Goal: Task Accomplishment & Management: Use online tool/utility

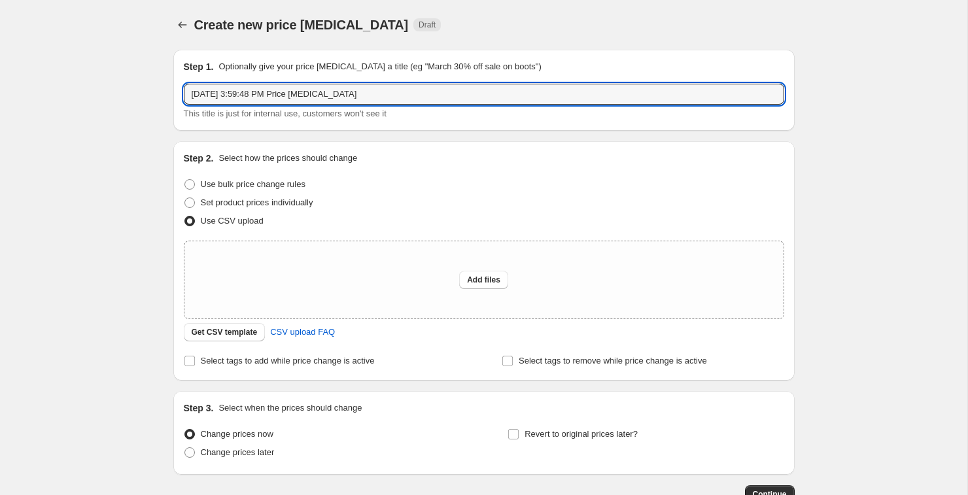
click at [375, 90] on input "[DATE] 3:59:48 PM Price [MEDICAL_DATA]" at bounding box center [484, 94] width 600 height 21
type input "b1g1 price update"
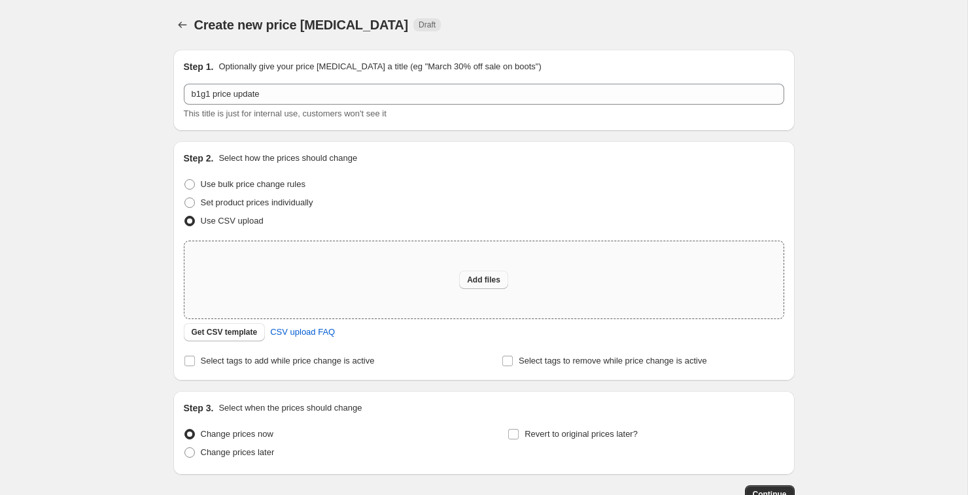
click at [479, 281] on span "Add files" at bounding box center [483, 280] width 33 height 10
type input "C:\fakepath\csv_template_user_35137 (16).csv"
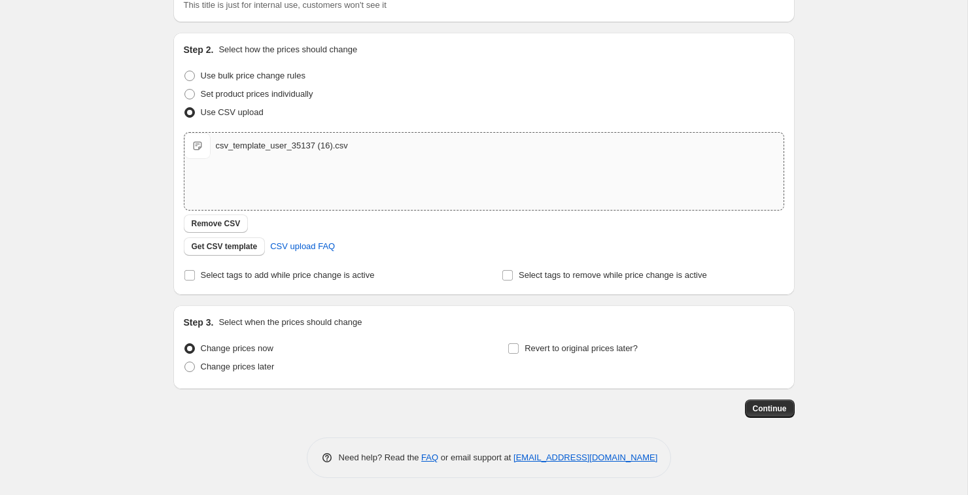
scroll to position [111, 0]
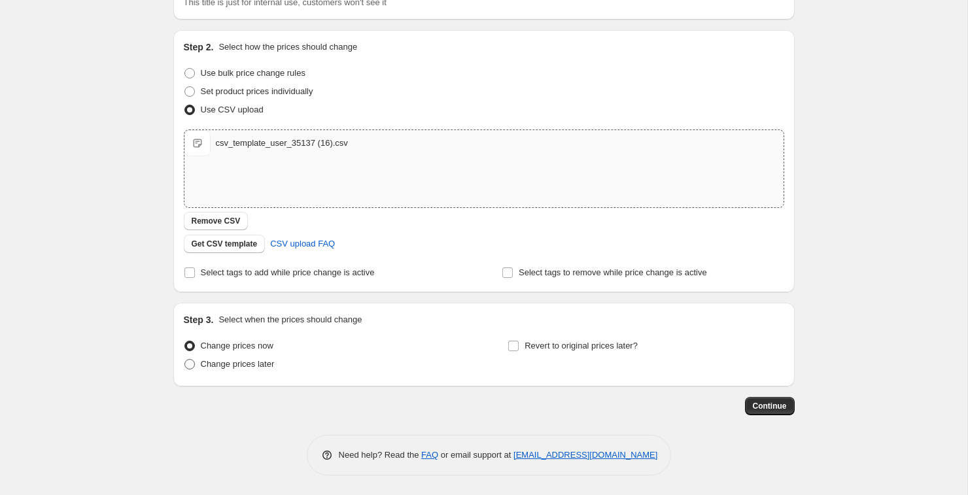
click at [190, 365] on span at bounding box center [189, 364] width 10 height 10
click at [185, 360] on input "Change prices later" at bounding box center [184, 359] width 1 height 1
radio input "true"
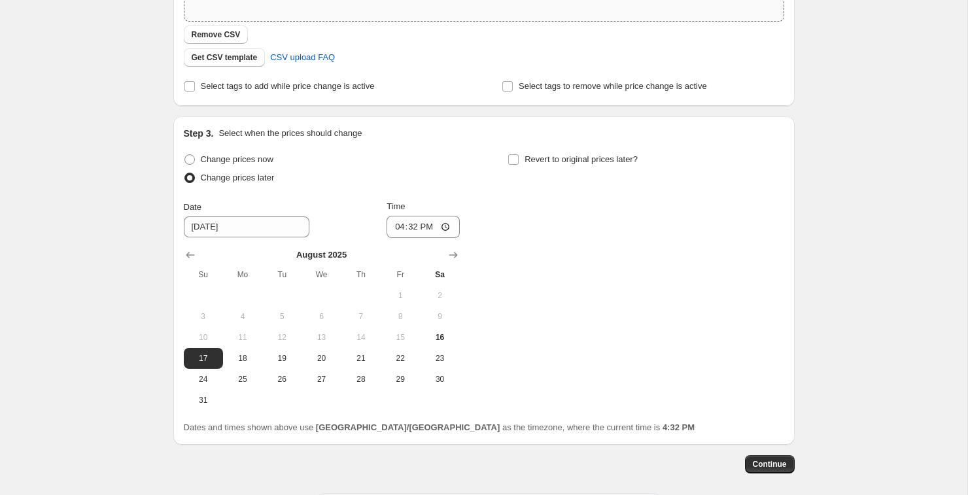
scroll to position [294, 0]
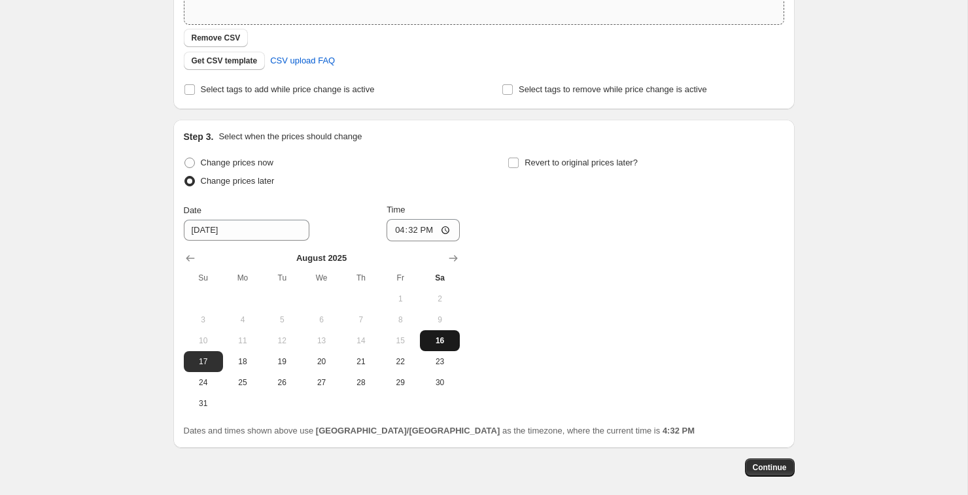
click at [445, 345] on span "16" at bounding box center [439, 341] width 29 height 10
type input "[DATE]"
click at [443, 232] on input "16:32" at bounding box center [423, 230] width 73 height 22
click at [548, 285] on div "Change prices now Change prices later Date [DATE] Time 21:00 [DATE] Su Mo Tu We…" at bounding box center [484, 284] width 600 height 260
click at [415, 225] on input "21:00" at bounding box center [423, 230] width 73 height 22
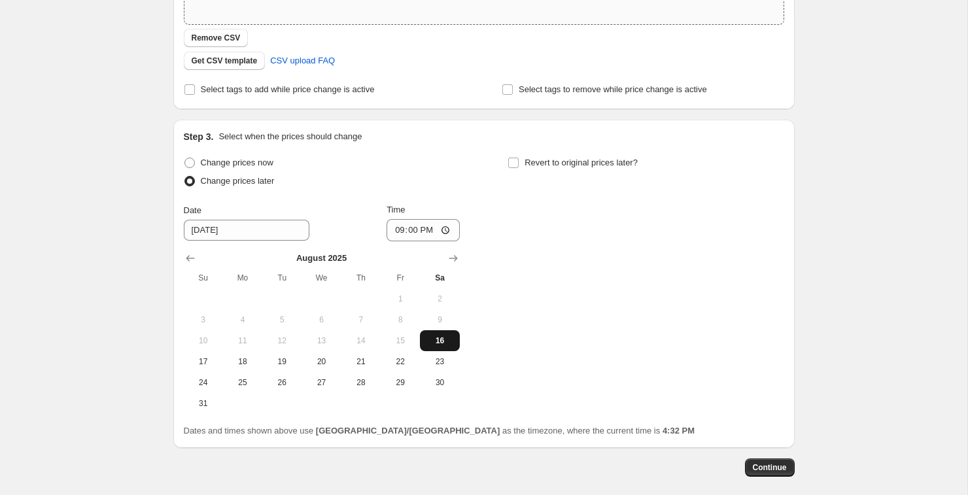
click at [431, 334] on button "16" at bounding box center [439, 340] width 39 height 21
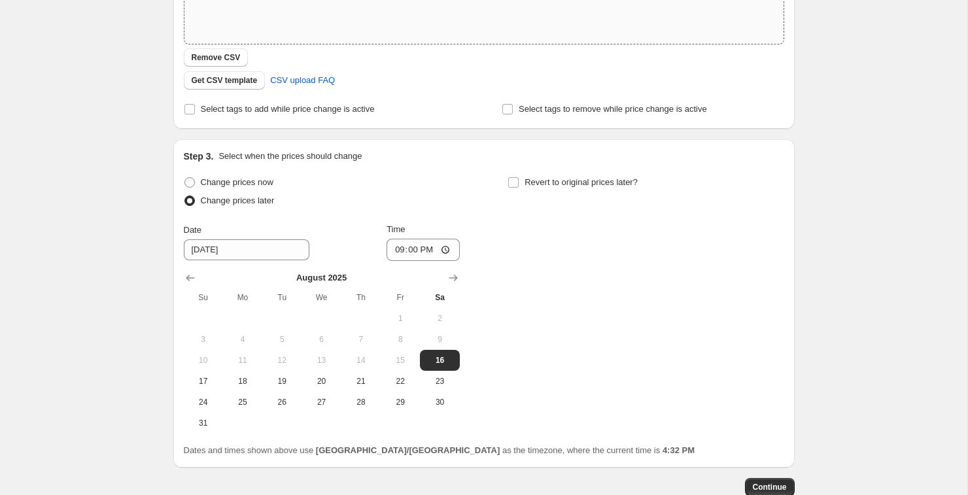
scroll to position [356, 0]
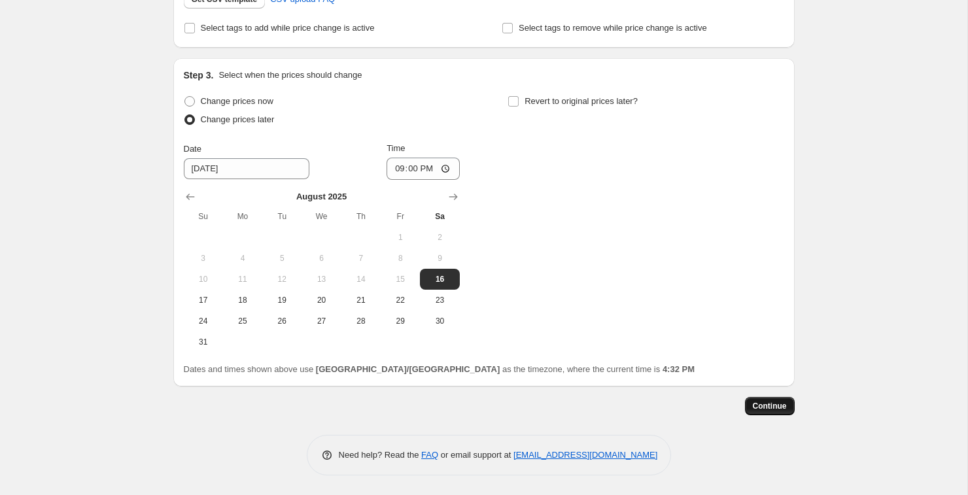
click at [764, 402] on span "Continue" at bounding box center [770, 406] width 34 height 10
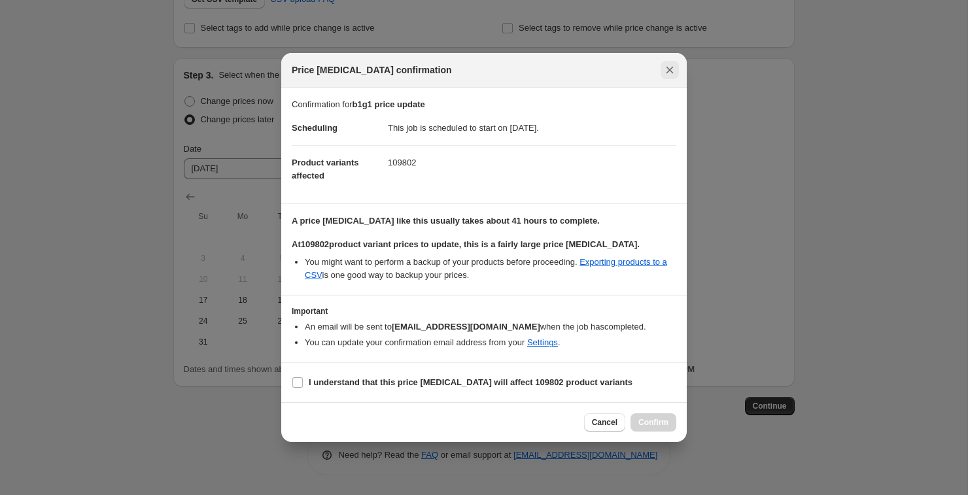
click at [674, 75] on icon "Close" at bounding box center [669, 69] width 13 height 13
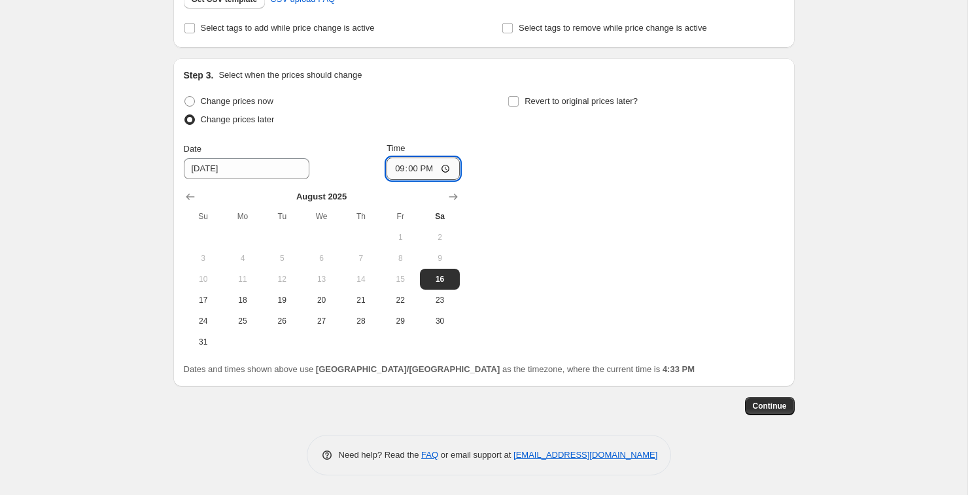
click at [413, 171] on input "21:00" at bounding box center [423, 169] width 73 height 22
click at [444, 169] on input "21:00" at bounding box center [423, 169] width 73 height 22
type input "17:00"
click at [561, 226] on div "Change prices now Change prices later Date [DATE] Time 17:00 [DATE] Su Mo Tu We…" at bounding box center [484, 222] width 600 height 260
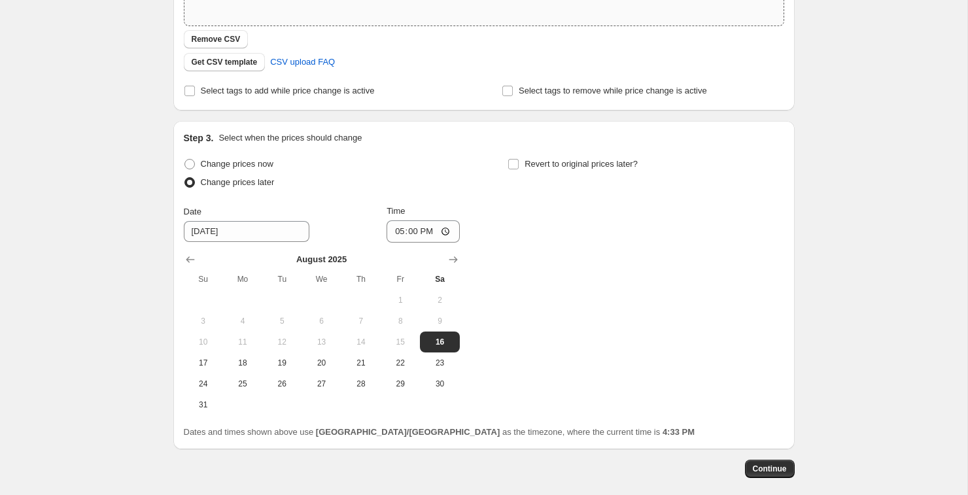
scroll to position [258, 0]
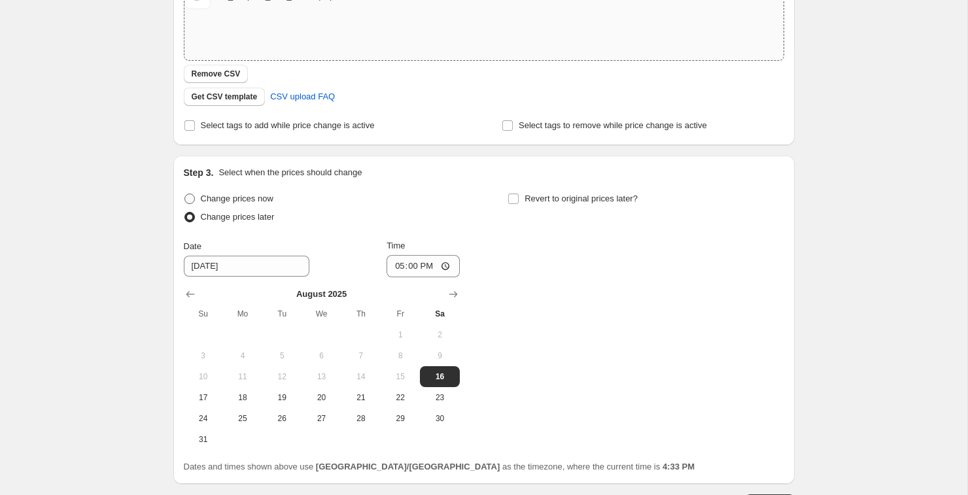
click at [192, 198] on span at bounding box center [189, 199] width 10 height 10
click at [185, 194] on input "Change prices now" at bounding box center [184, 194] width 1 height 1
radio input "true"
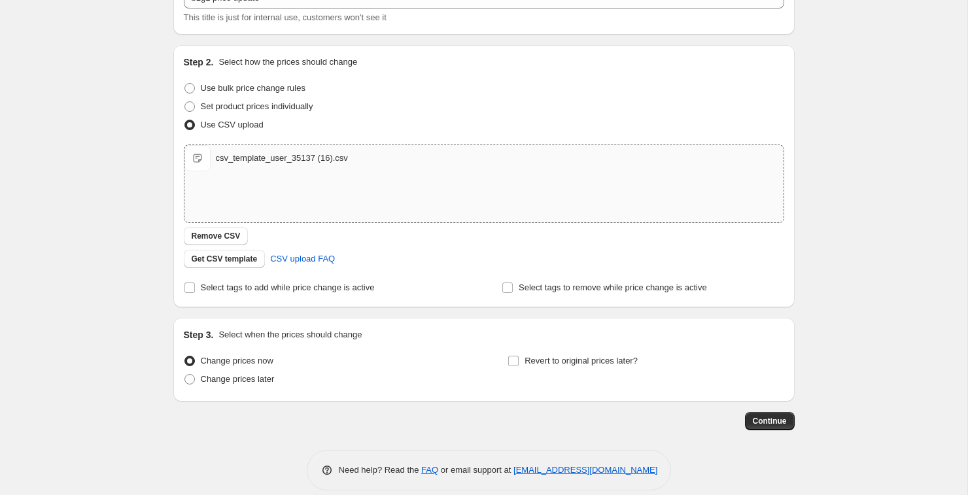
scroll to position [111, 0]
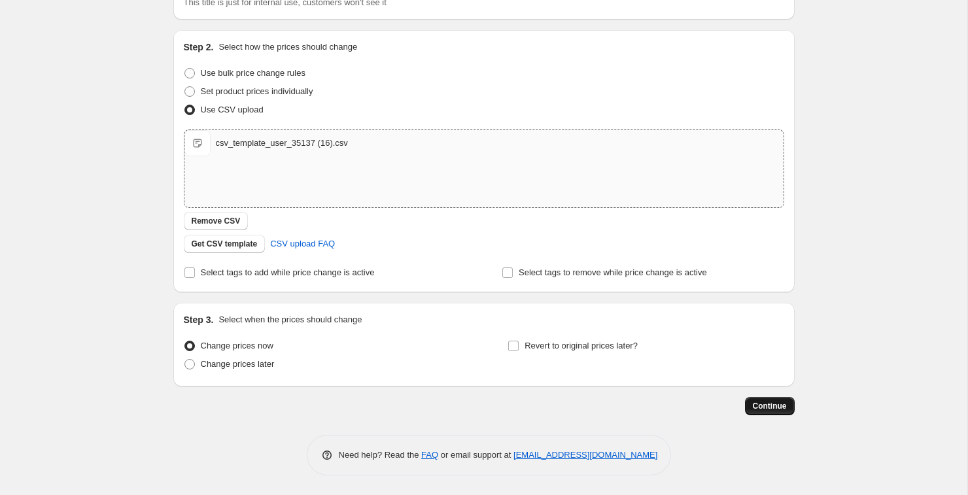
click at [762, 413] on button "Continue" at bounding box center [770, 406] width 50 height 18
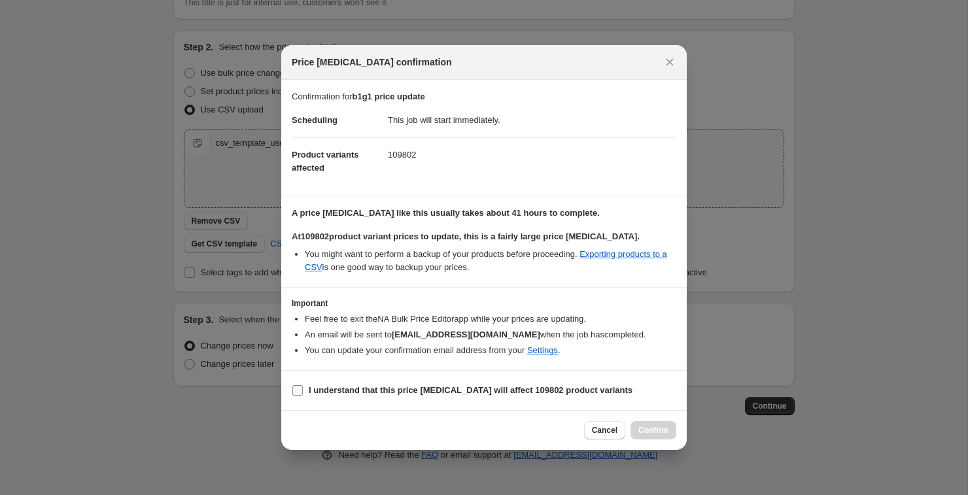
click at [299, 388] on input "I understand that this price [MEDICAL_DATA] will affect 109802 product variants" at bounding box center [297, 390] width 10 height 10
checkbox input "true"
click at [670, 66] on icon "Close" at bounding box center [669, 62] width 13 height 13
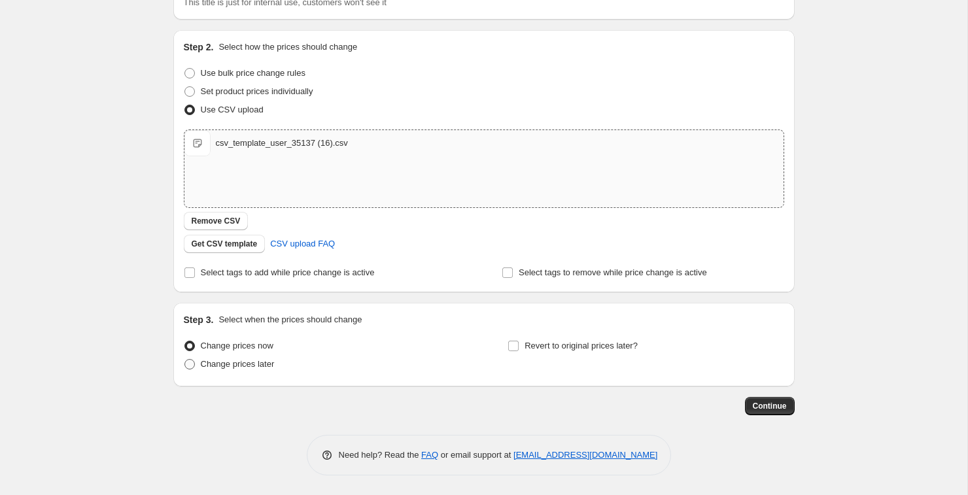
click at [192, 366] on span at bounding box center [189, 364] width 10 height 10
click at [185, 360] on input "Change prices later" at bounding box center [184, 359] width 1 height 1
radio input "true"
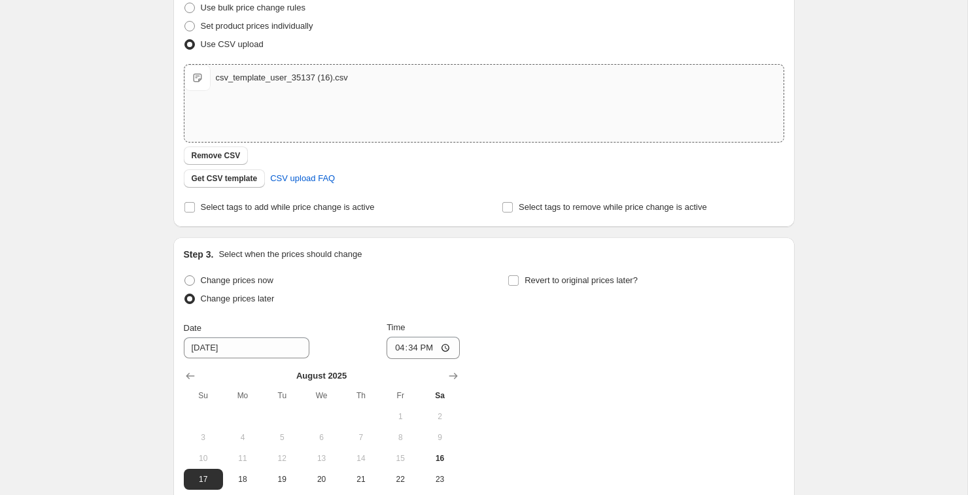
scroll to position [198, 0]
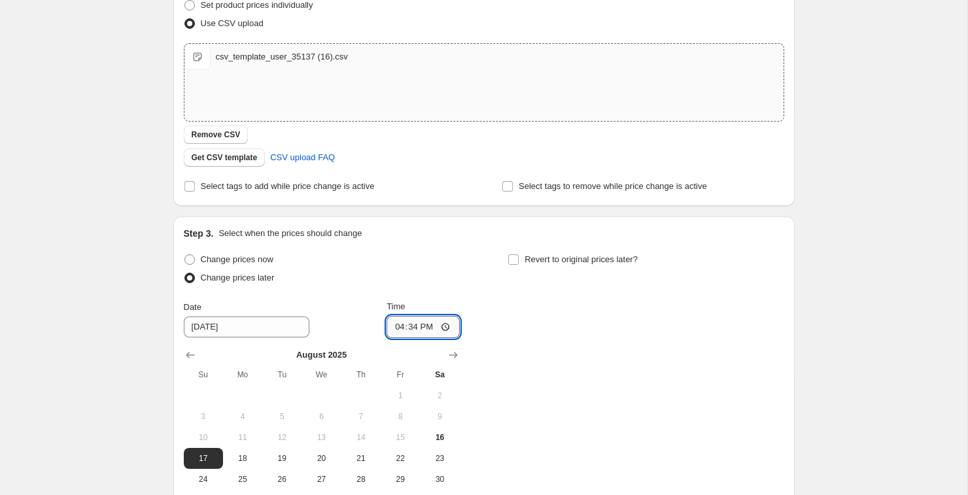
click at [407, 325] on input "16:34" at bounding box center [423, 327] width 73 height 22
click at [449, 328] on input "16:34" at bounding box center [423, 327] width 73 height 22
type input "19:00"
click at [524, 317] on div "Change prices now Change prices later Date [DATE] Time 19:00 [DATE] Su Mo Tu We…" at bounding box center [484, 380] width 600 height 260
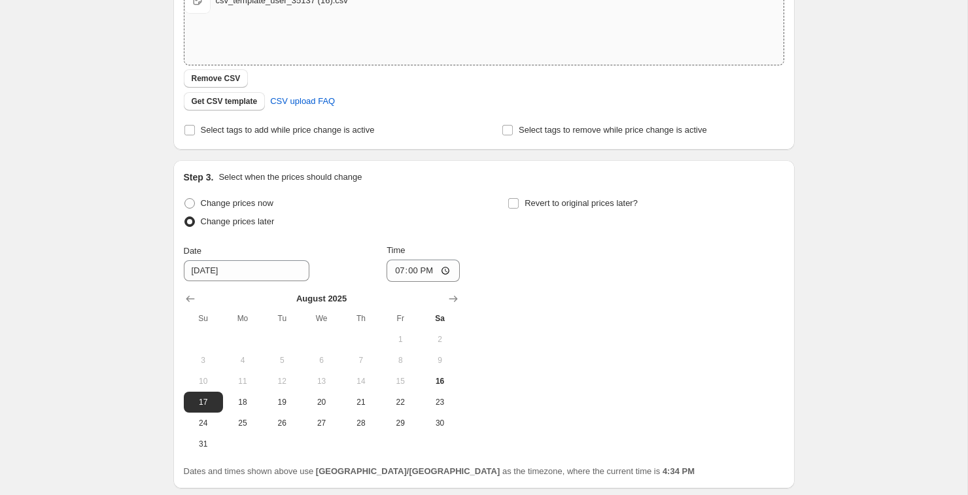
scroll to position [267, 0]
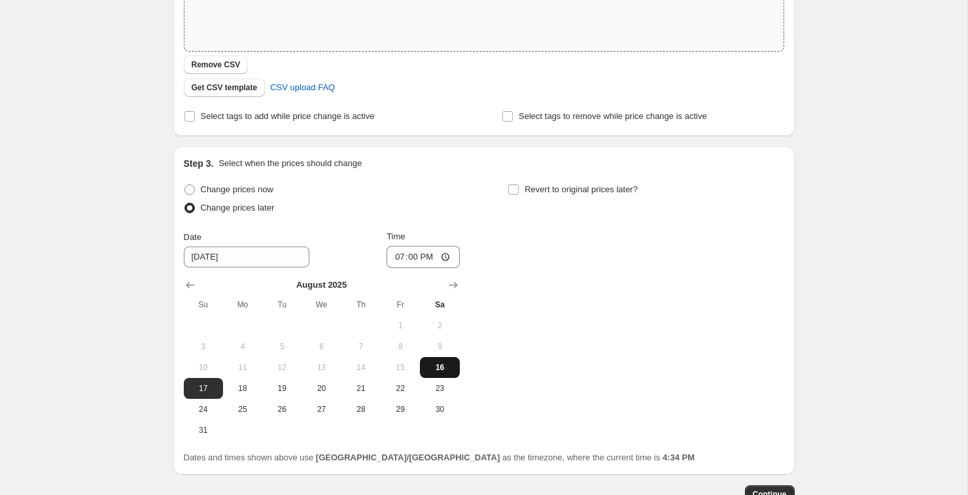
click at [439, 368] on span "16" at bounding box center [439, 367] width 29 height 10
type input "[DATE]"
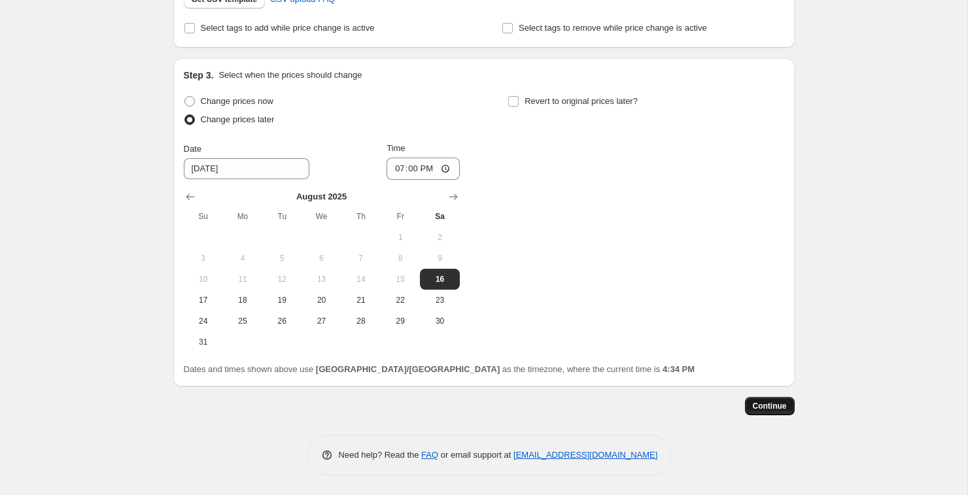
click at [773, 406] on span "Continue" at bounding box center [770, 406] width 34 height 10
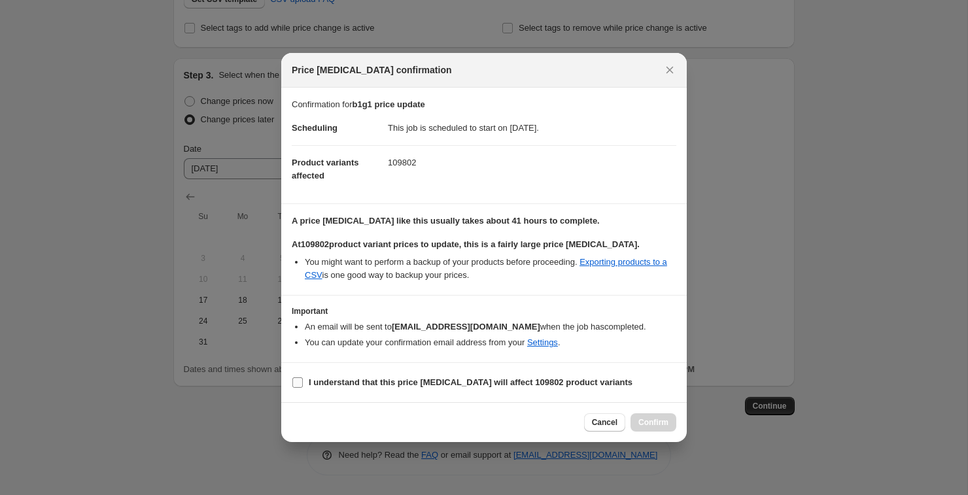
click at [294, 387] on input "I understand that this price [MEDICAL_DATA] will affect 109802 product variants" at bounding box center [297, 382] width 10 height 10
checkbox input "true"
click at [672, 423] on button "Confirm" at bounding box center [653, 422] width 46 height 18
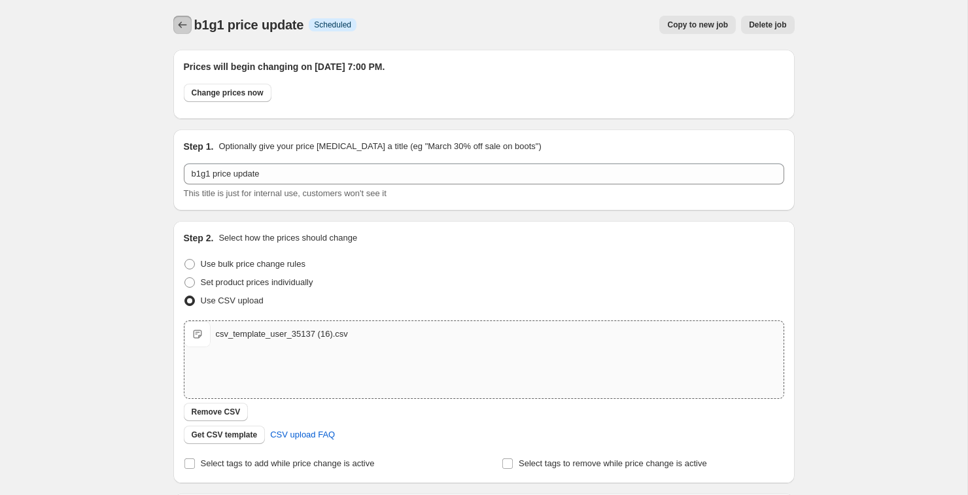
click at [181, 26] on icon "Price change jobs" at bounding box center [182, 24] width 13 height 13
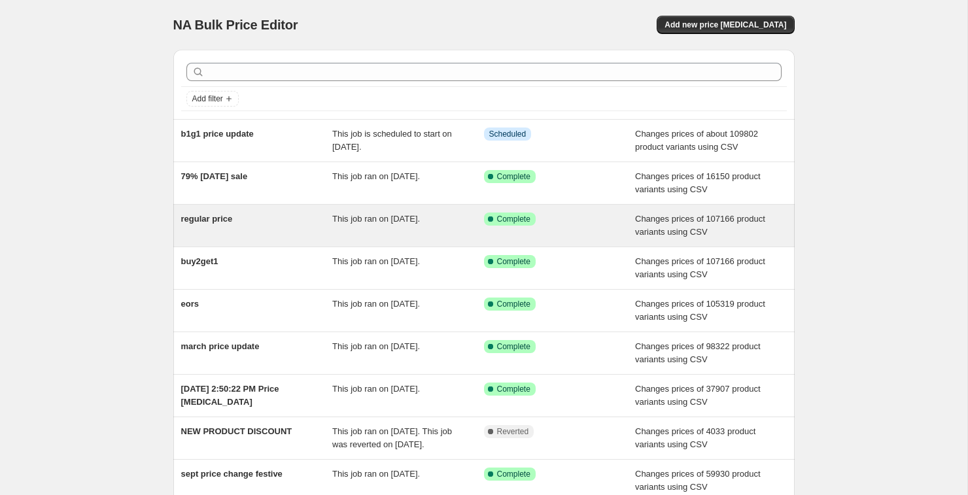
click at [262, 235] on div "regular price" at bounding box center [257, 226] width 152 height 26
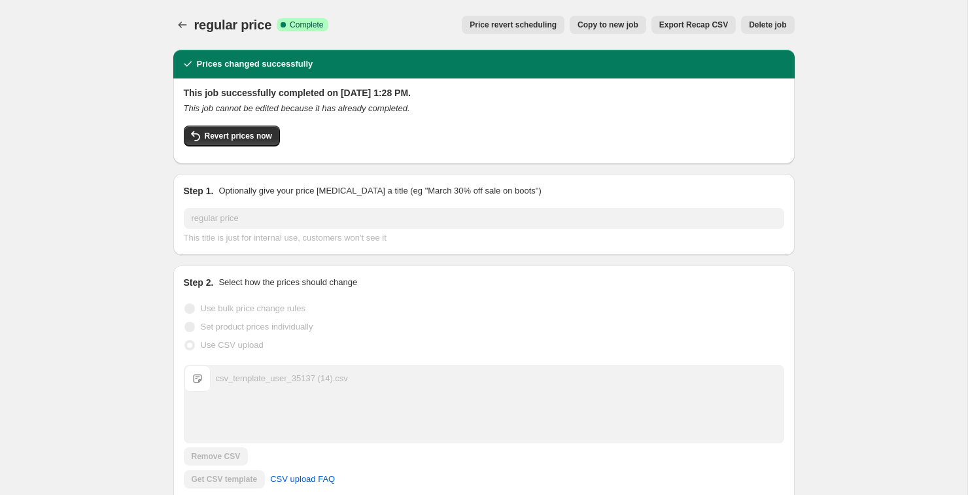
click at [184, 24] on icon "Price change jobs" at bounding box center [182, 24] width 13 height 13
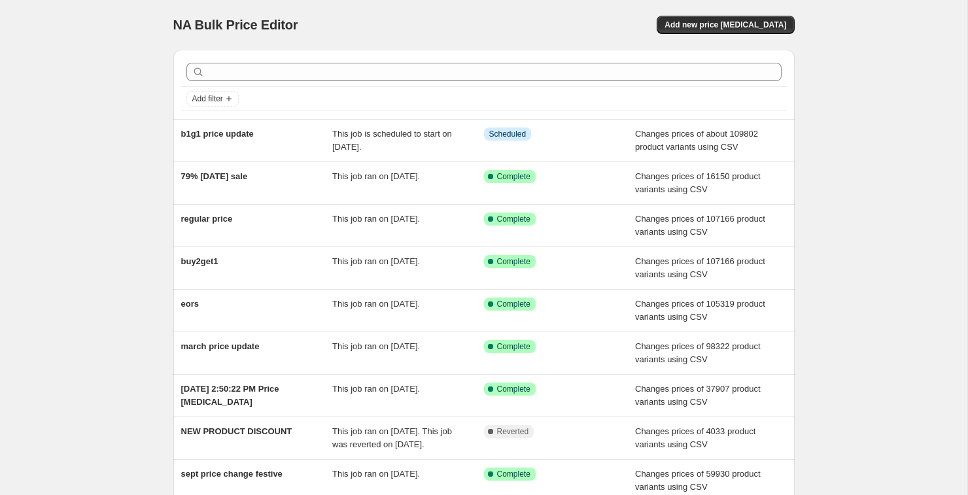
click at [588, 17] on div "Add new price [MEDICAL_DATA]" at bounding box center [639, 25] width 312 height 18
